Goal: Browse casually

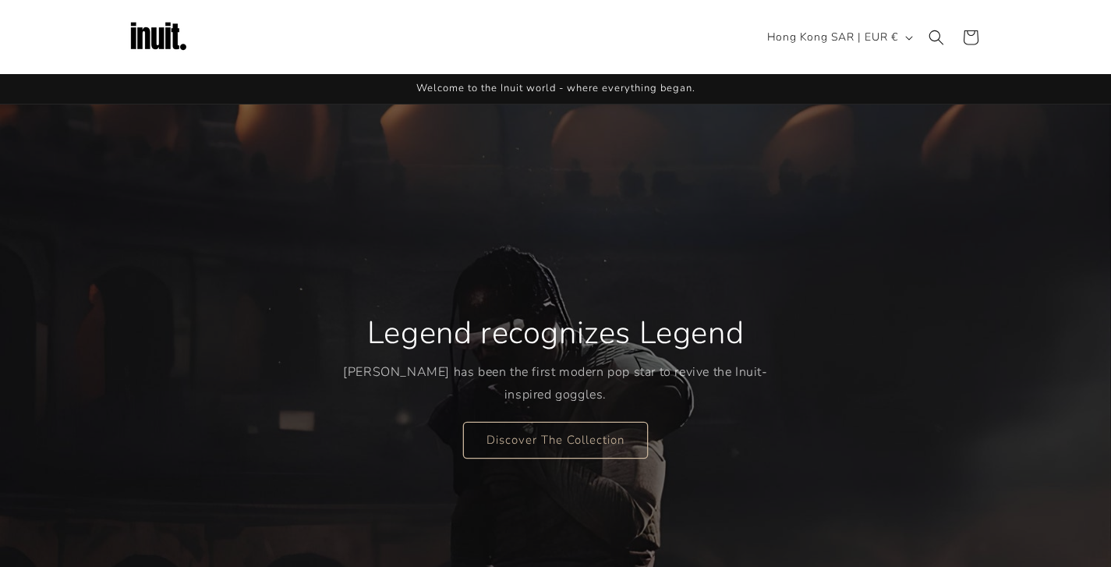
scroll to position [689, 0]
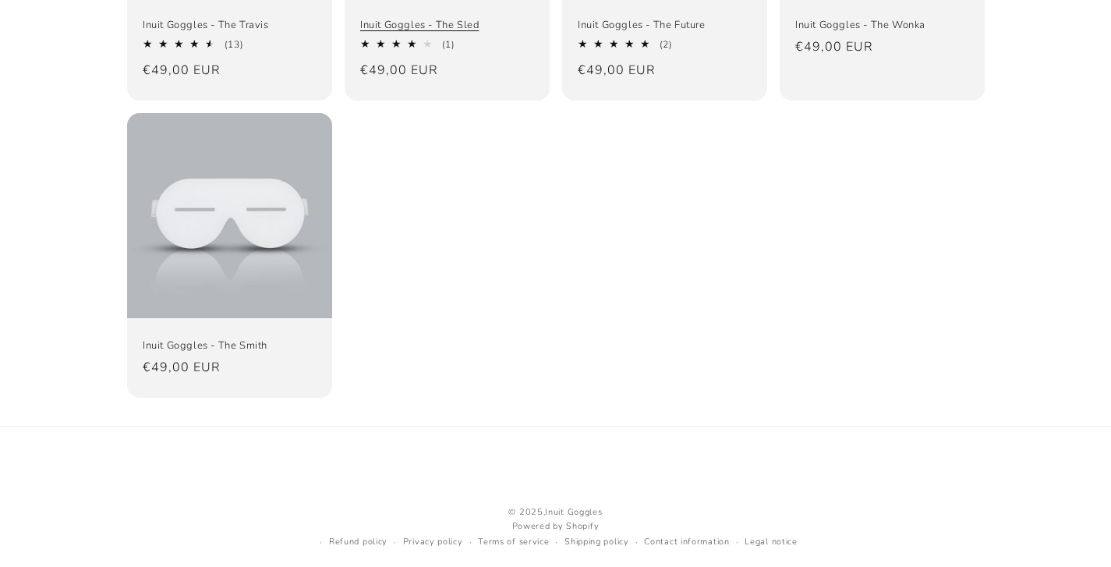
scroll to position [433, 0]
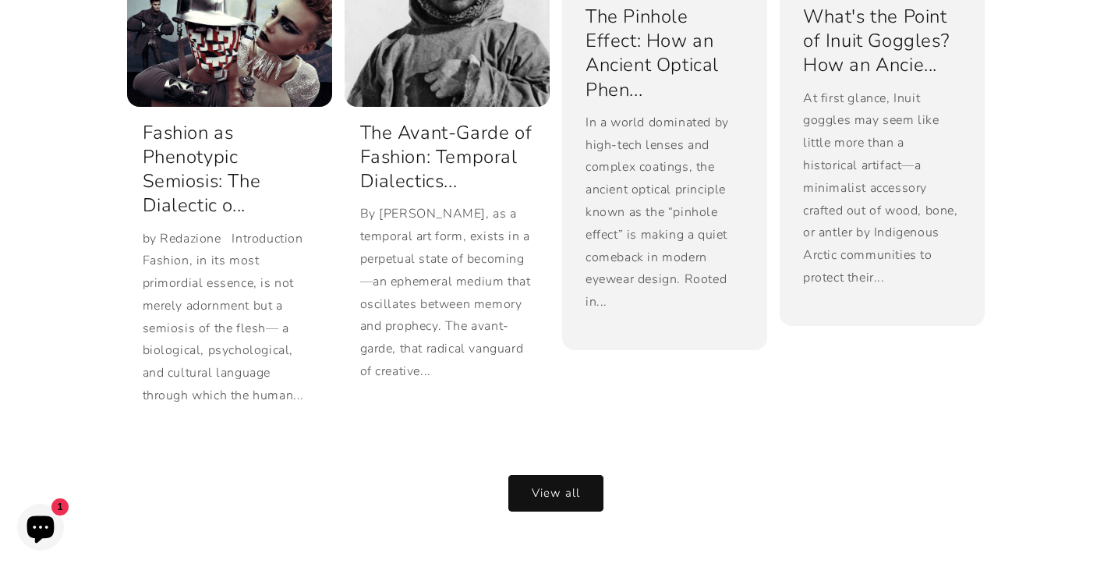
scroll to position [3279, 0]
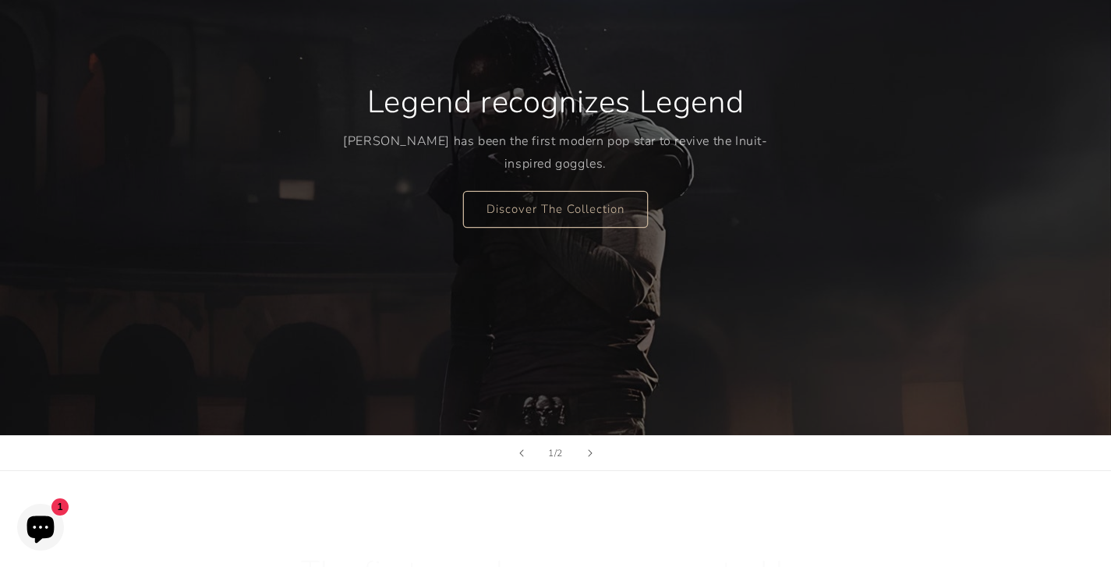
scroll to position [248, 0]
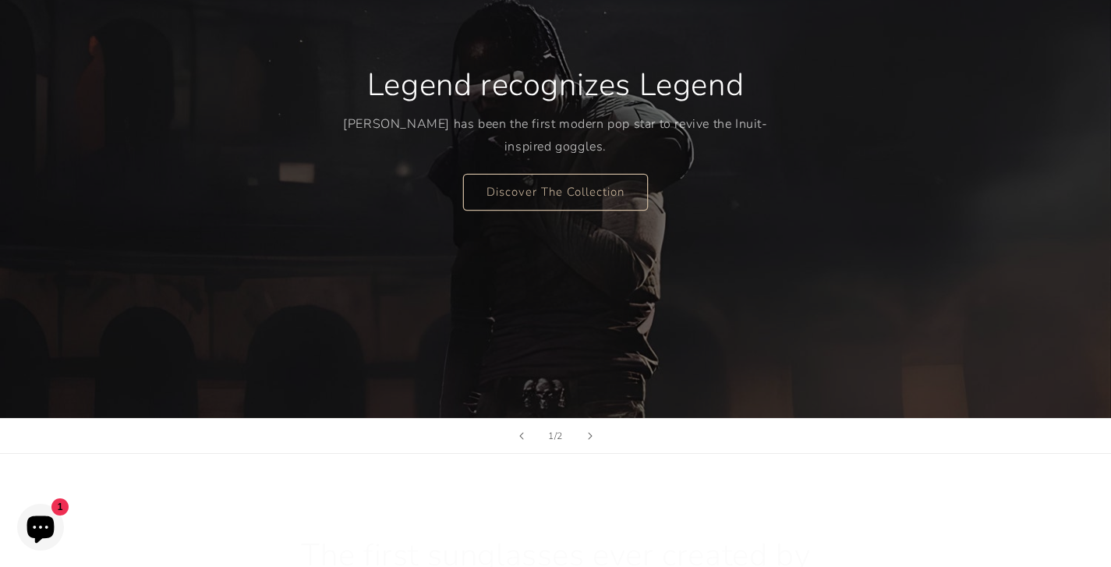
click at [43, 514] on icon "Chat window" at bounding box center [40, 526] width 45 height 45
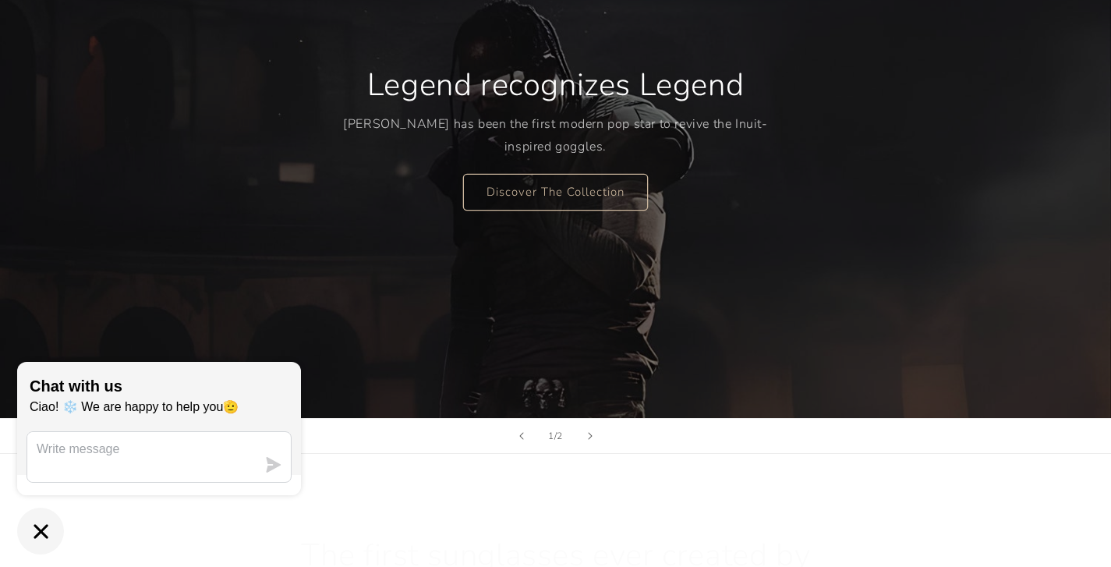
click at [309, 319] on div "Legend recognizes Legend Travis Scott has been the first modern pop star to rev…" at bounding box center [556, 137] width 936 height 561
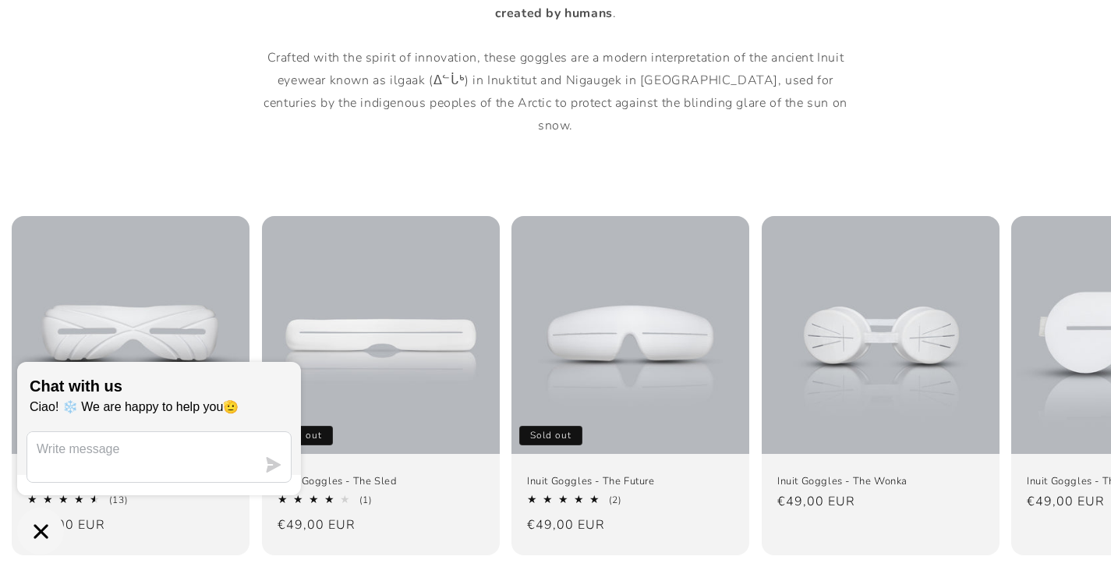
scroll to position [1116, 0]
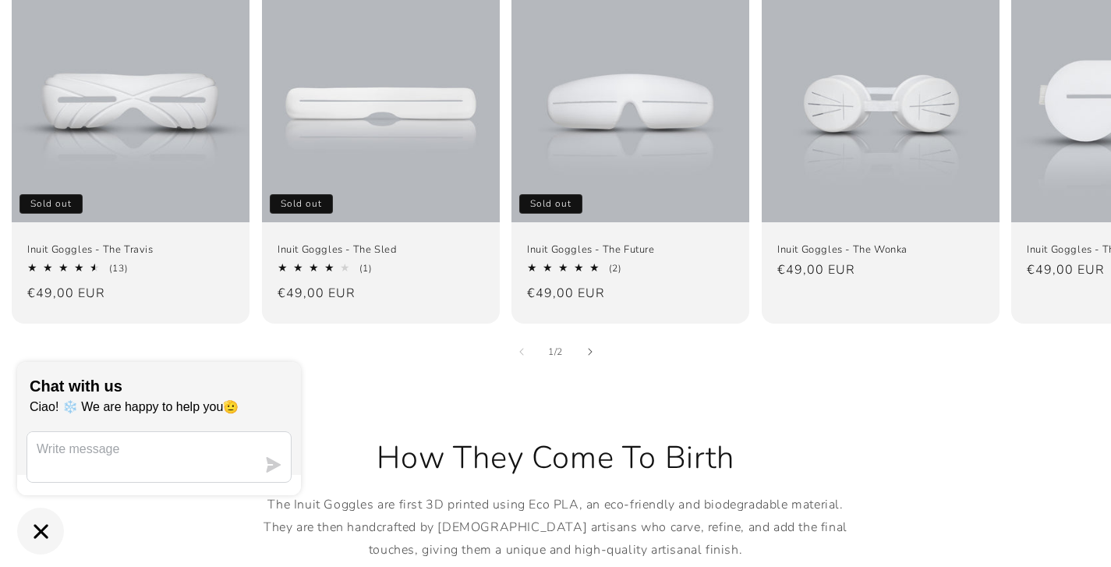
click at [335, 388] on div "How They Come To Birth The Inuit Goggles are first 3D printed using Eco PLA, an…" at bounding box center [555, 499] width 1111 height 260
click at [49, 543] on icon "Chat window" at bounding box center [41, 531] width 24 height 24
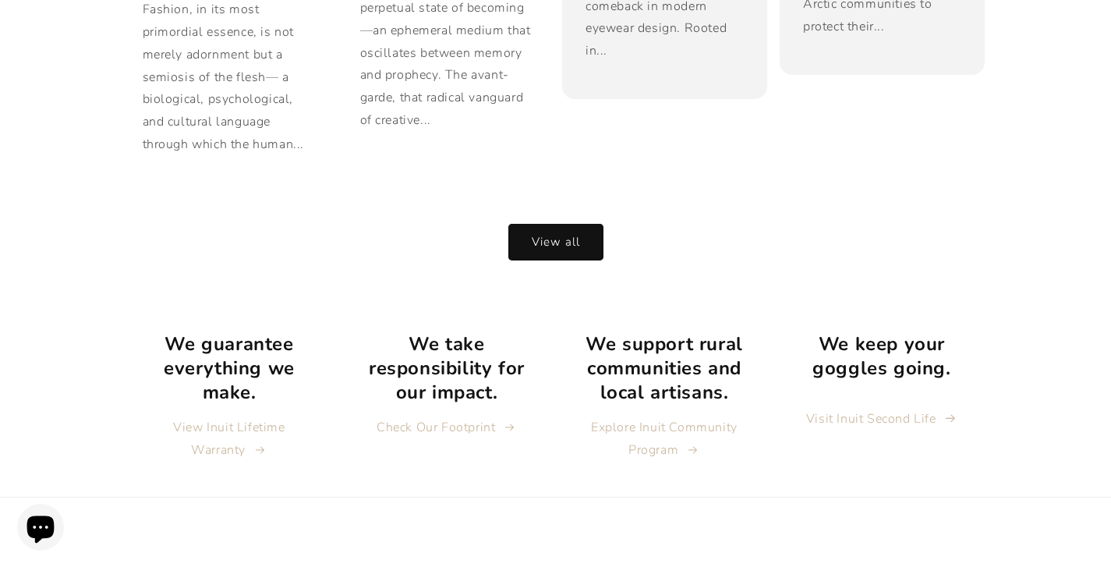
scroll to position [3211, 0]
